Goal: Connect with others: Connect with other users

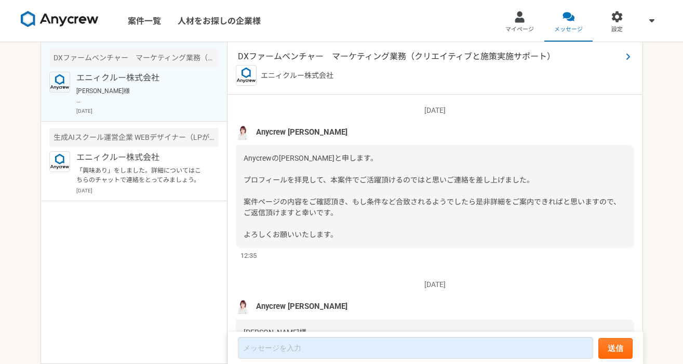
click at [414, 53] on span "DXファームベンチャー　マーケティング業務（クリエイティブと施策実施サポート）" at bounding box center [430, 56] width 384 height 12
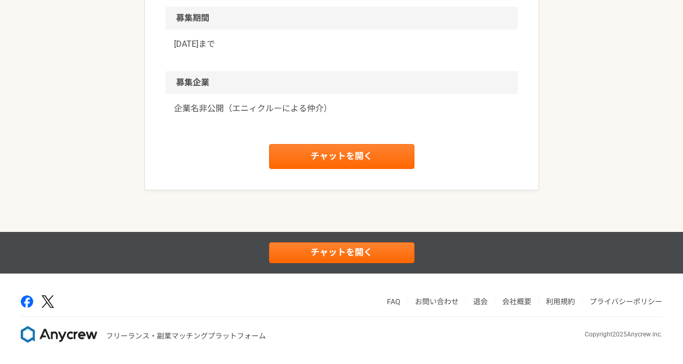
scroll to position [1697, 0]
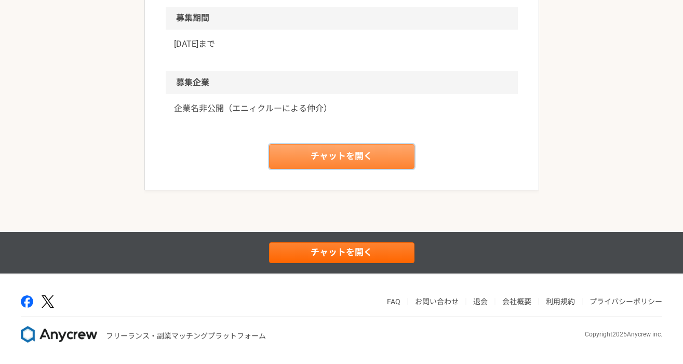
click at [359, 150] on link "チャットを開く" at bounding box center [341, 156] width 145 height 25
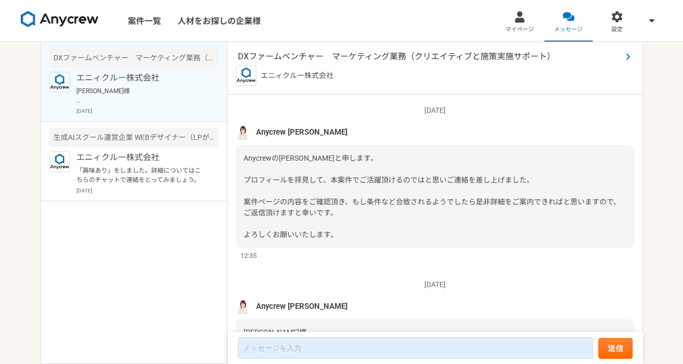
click at [299, 56] on span "DXファームベンチャー　マーケティング業務（クリエイティブと施策実施サポート）" at bounding box center [430, 56] width 384 height 12
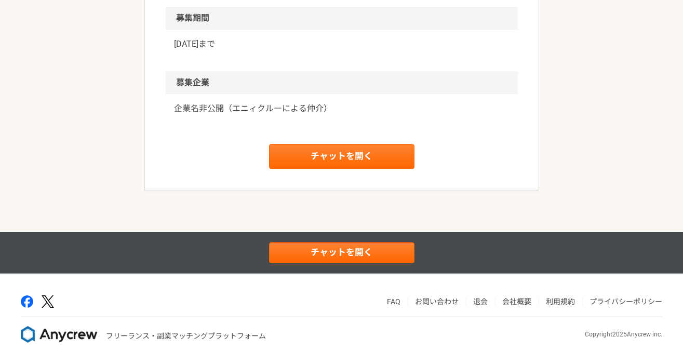
scroll to position [1697, 0]
